Goal: Task Accomplishment & Management: Manage account settings

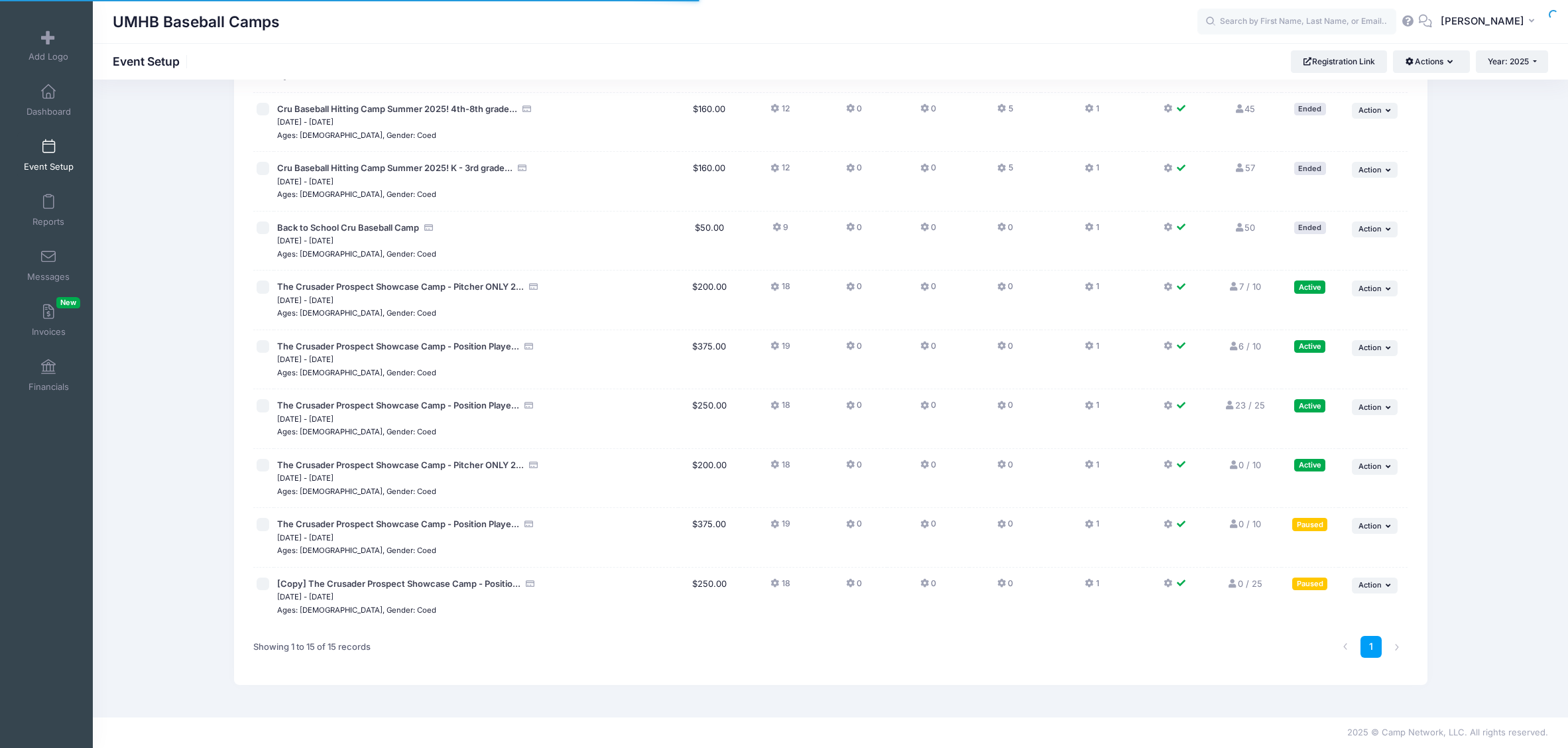
scroll to position [438, 0]
click at [1367, 530] on span "Action" at bounding box center [1370, 525] width 23 height 9
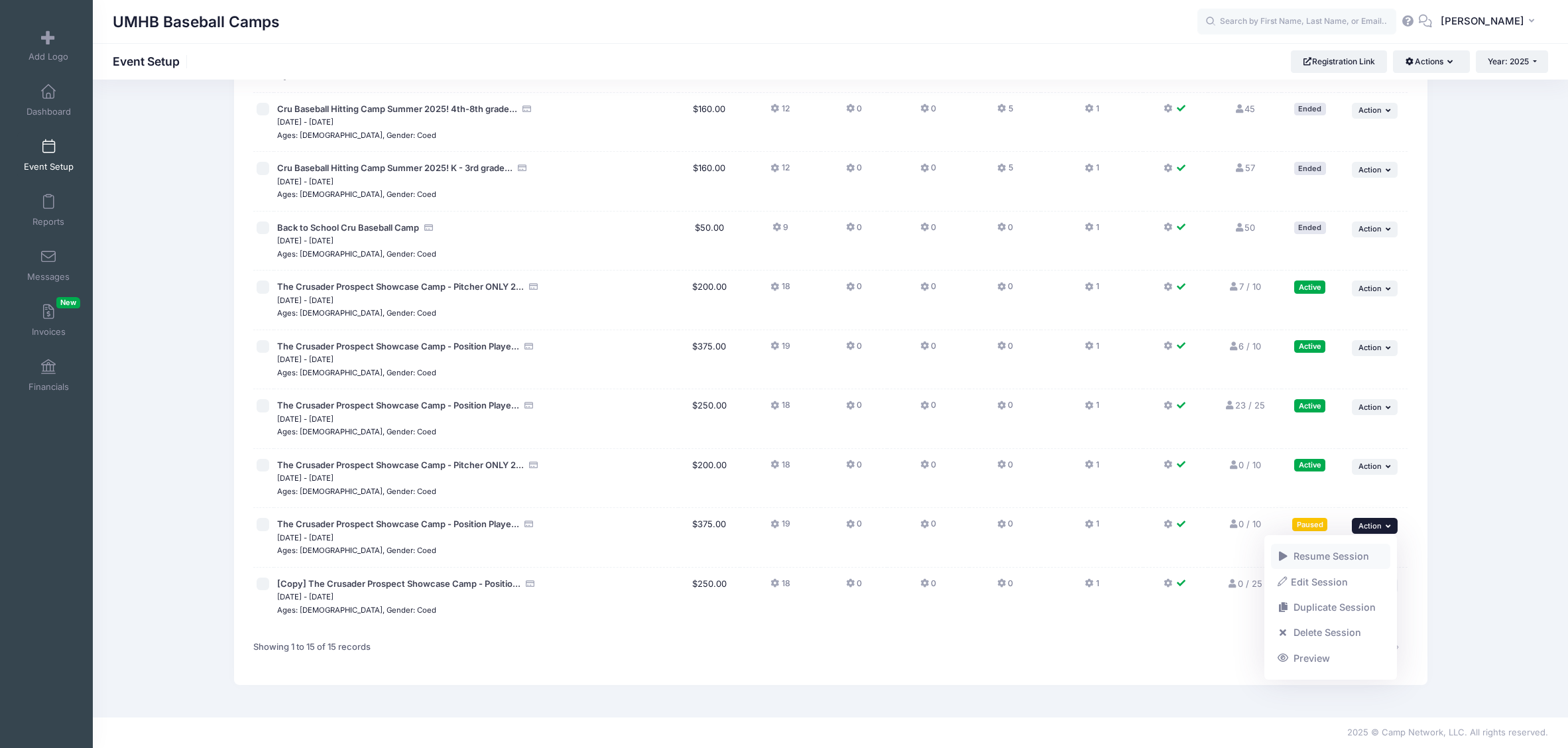
click at [1331, 552] on link "Resume Session" at bounding box center [1331, 556] width 120 height 26
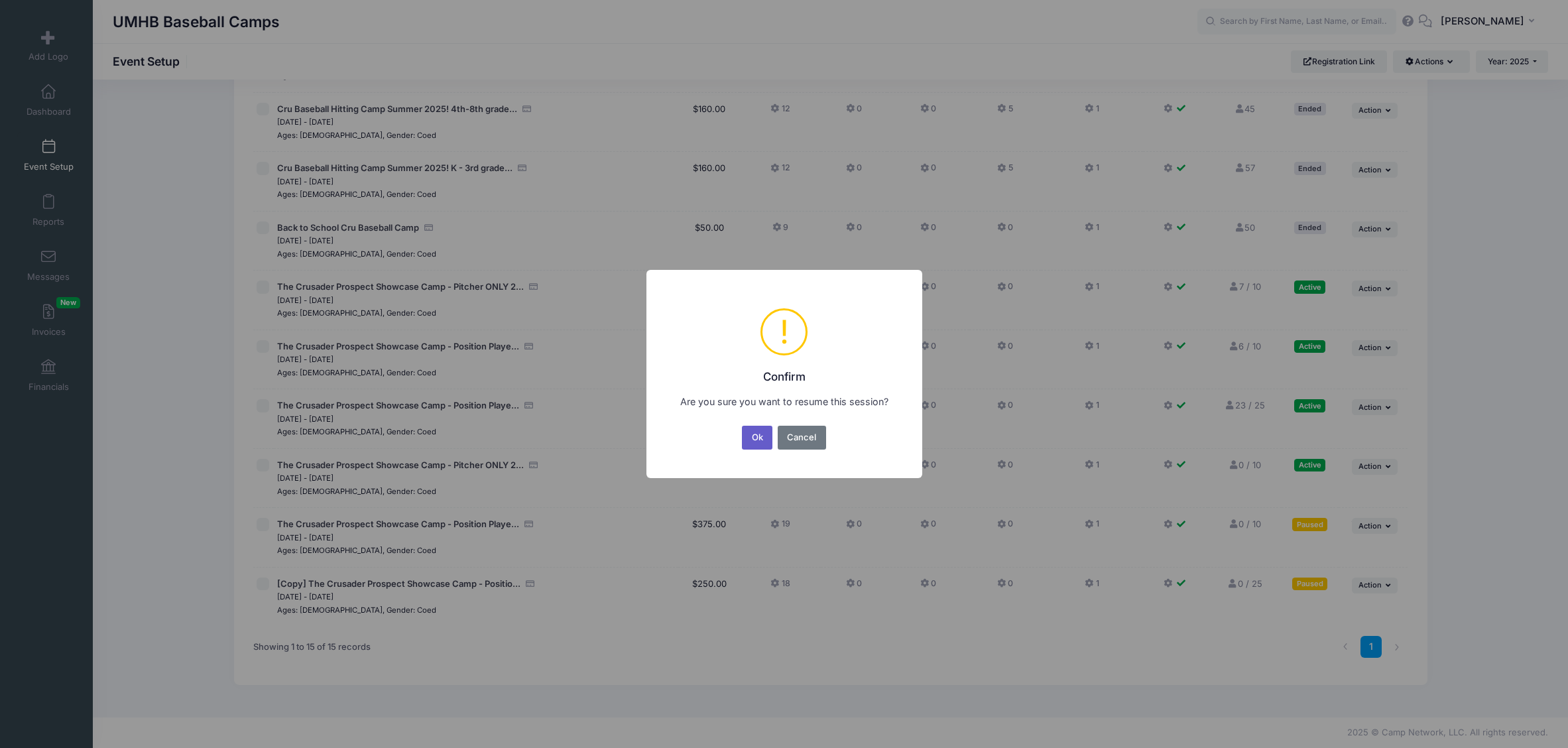
click at [746, 442] on button "Ok" at bounding box center [757, 437] width 30 height 24
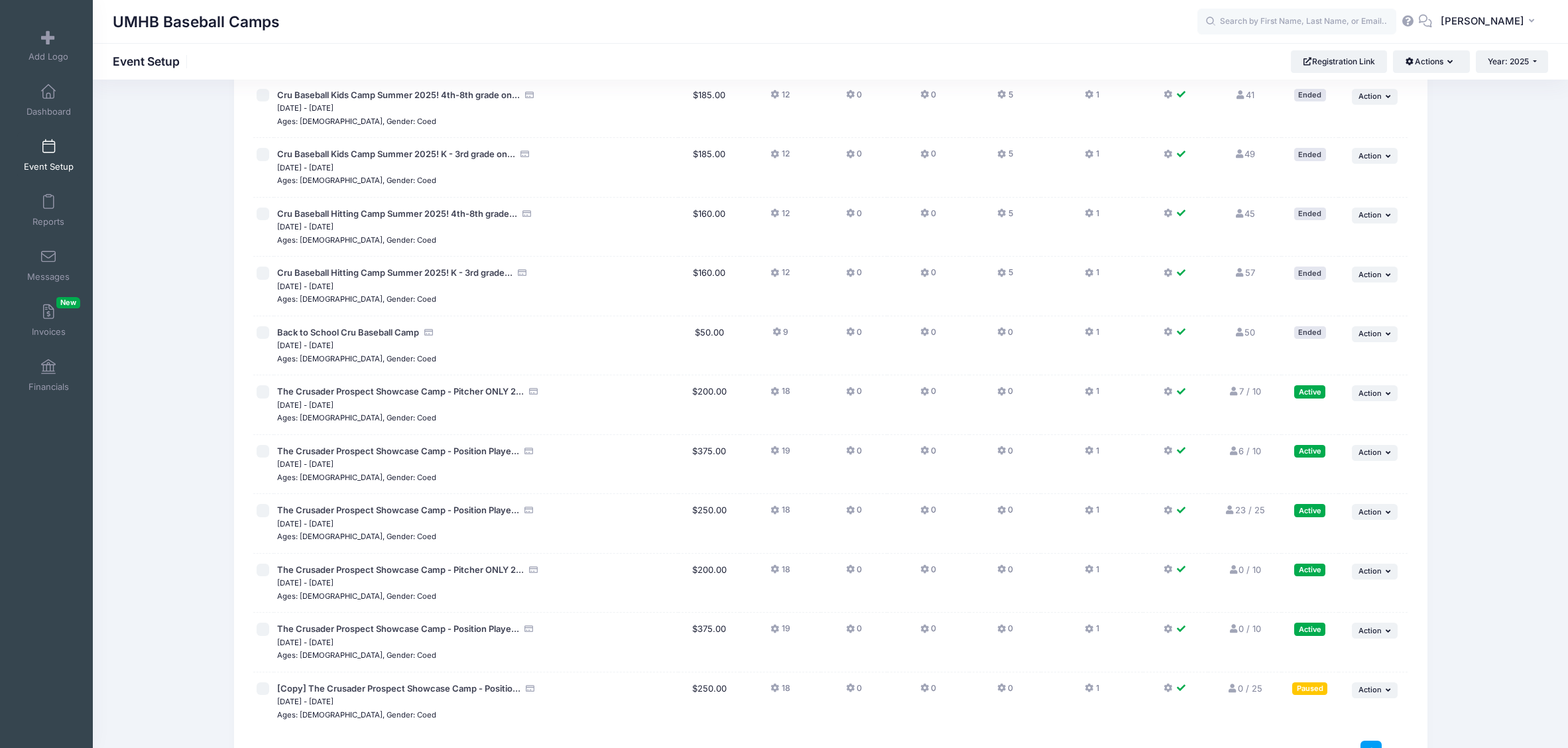
scroll to position [438, 0]
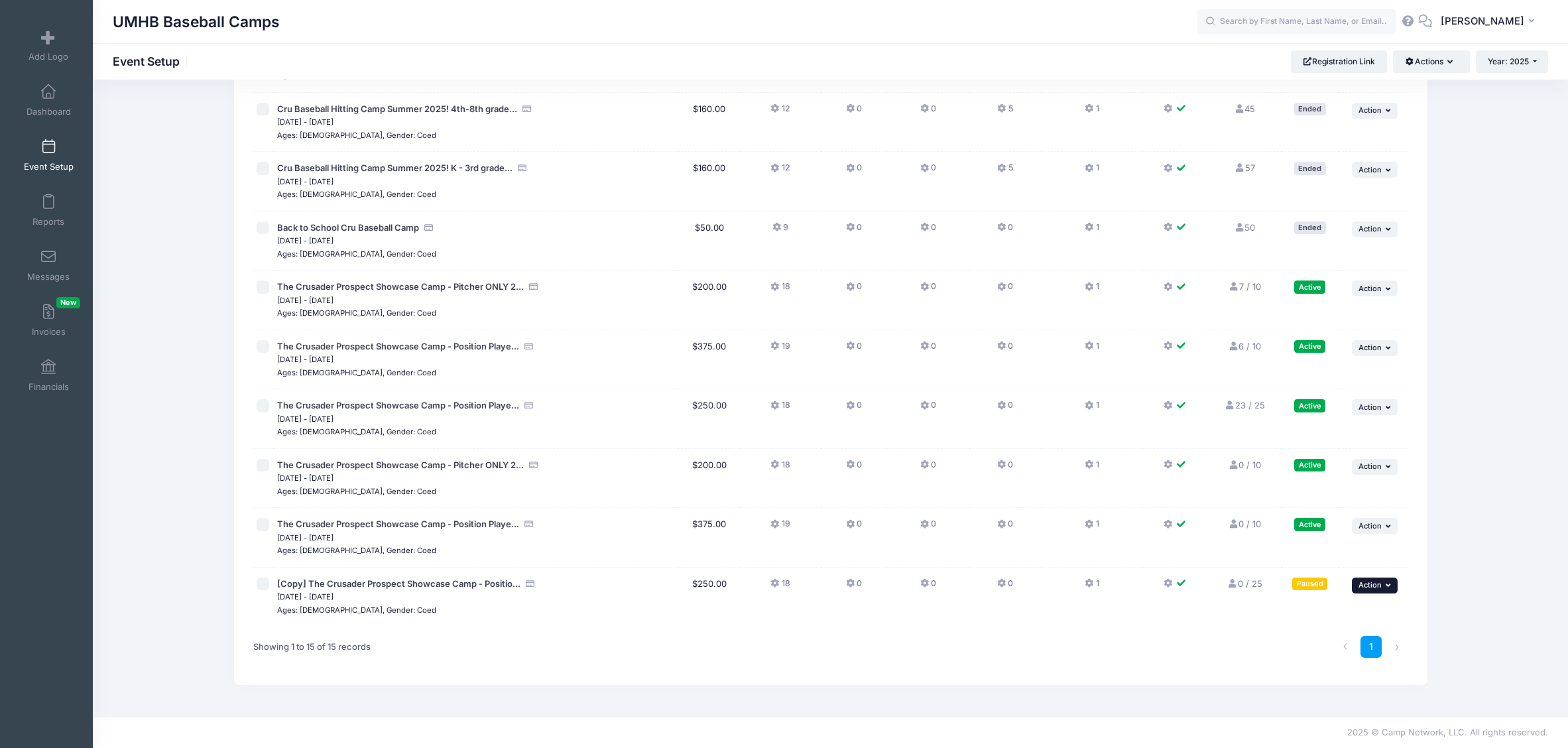
click at [1364, 581] on span "Action" at bounding box center [1370, 585] width 23 height 9
click at [1347, 611] on link "Resume Session" at bounding box center [1331, 615] width 120 height 26
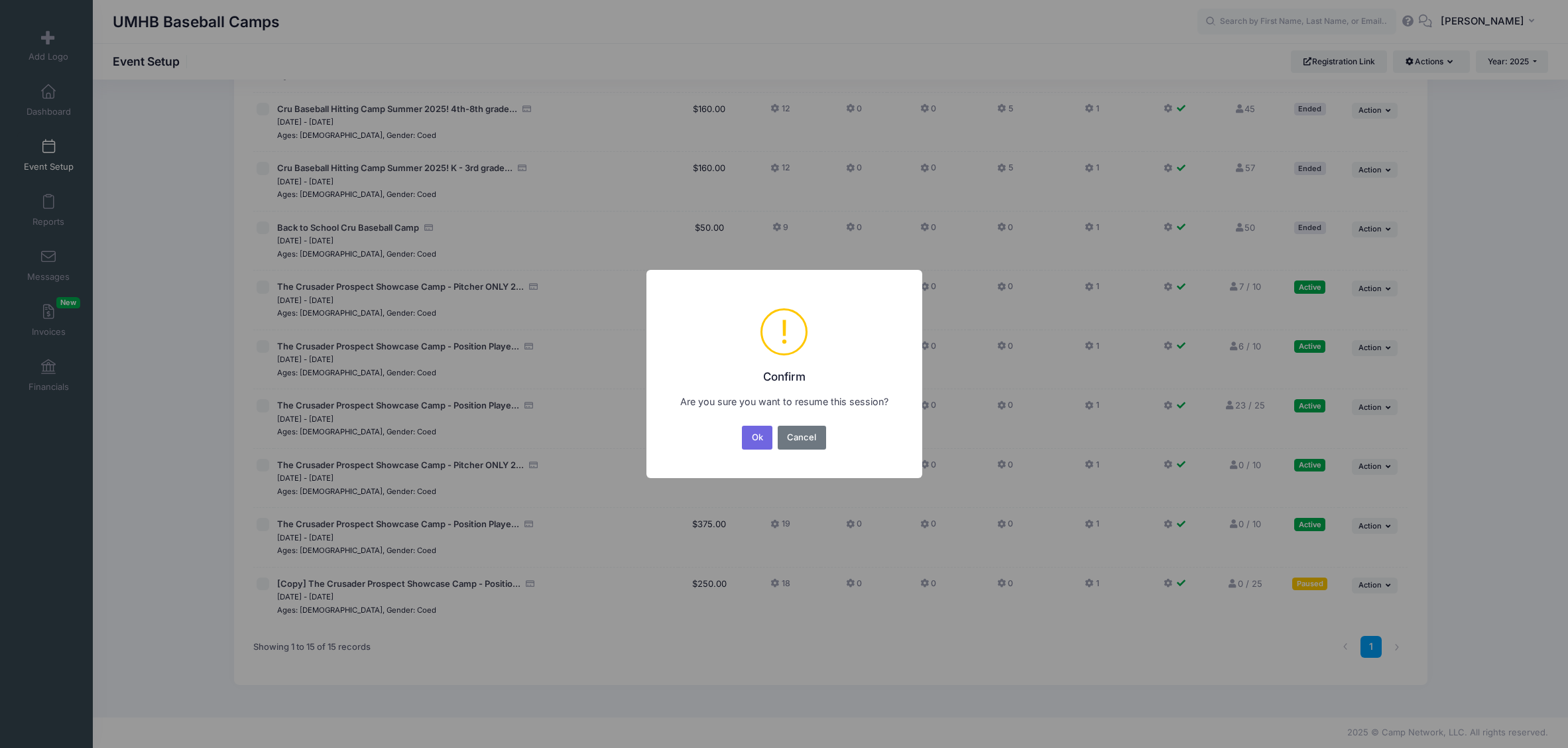
click at [766, 449] on div "Ok No Cancel" at bounding box center [783, 438] width 89 height 29
click at [757, 439] on button "Ok" at bounding box center [757, 437] width 30 height 24
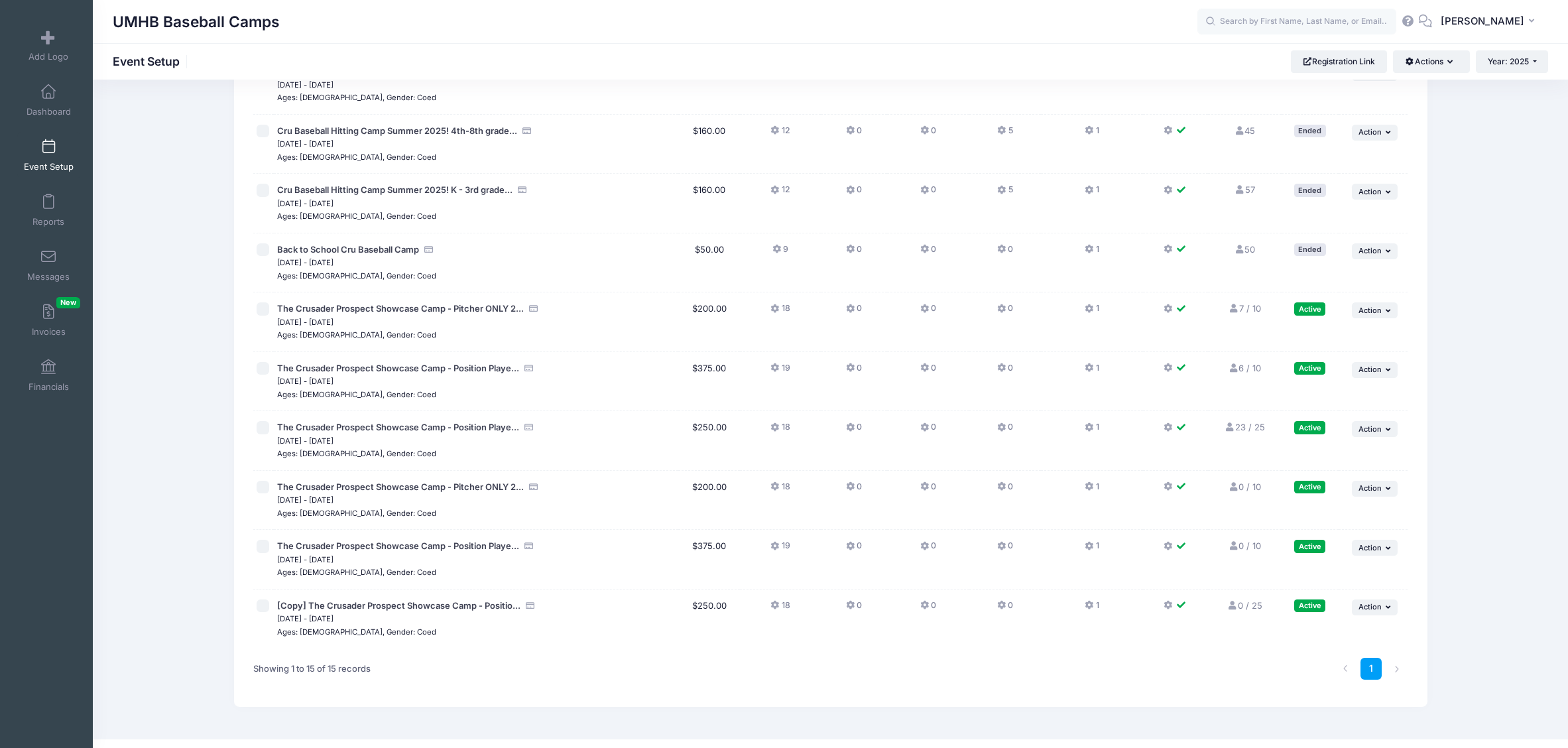
scroll to position [438, 0]
